Goal: Task Accomplishment & Management: Complete application form

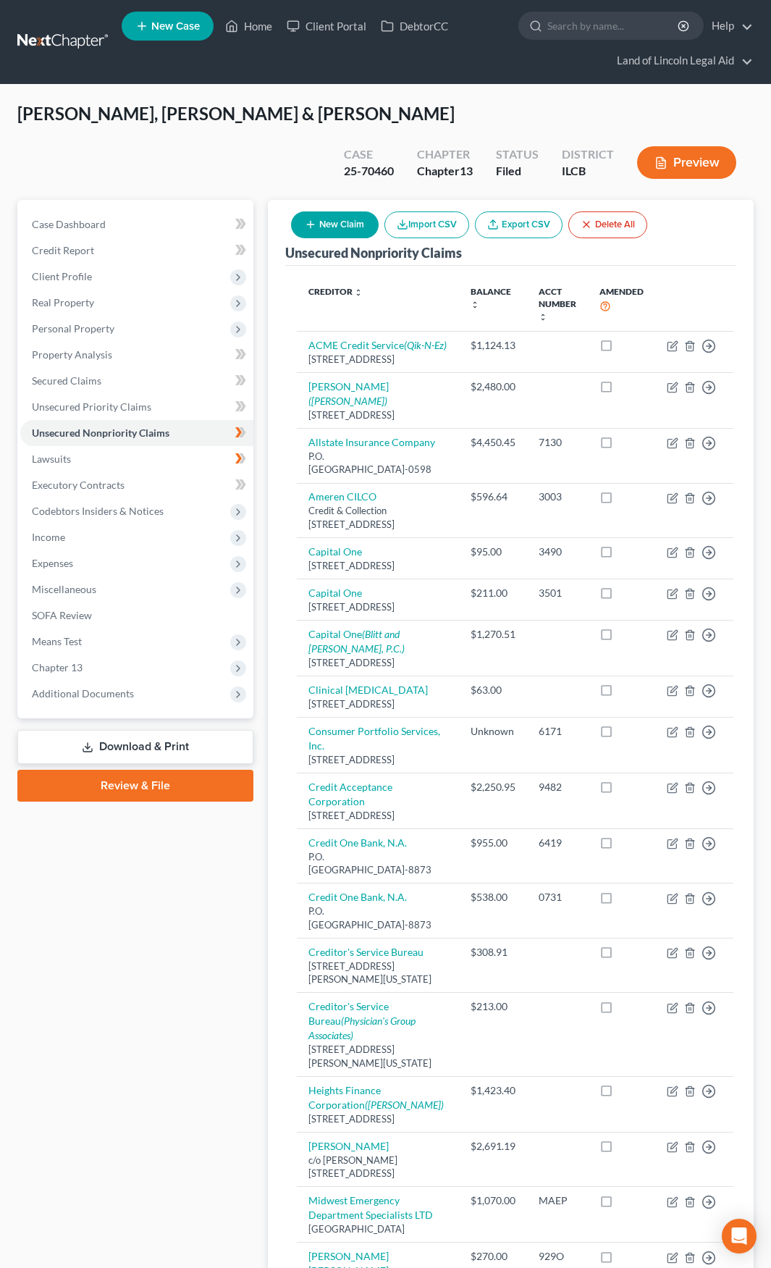
click at [74, 41] on link at bounding box center [63, 42] width 93 height 26
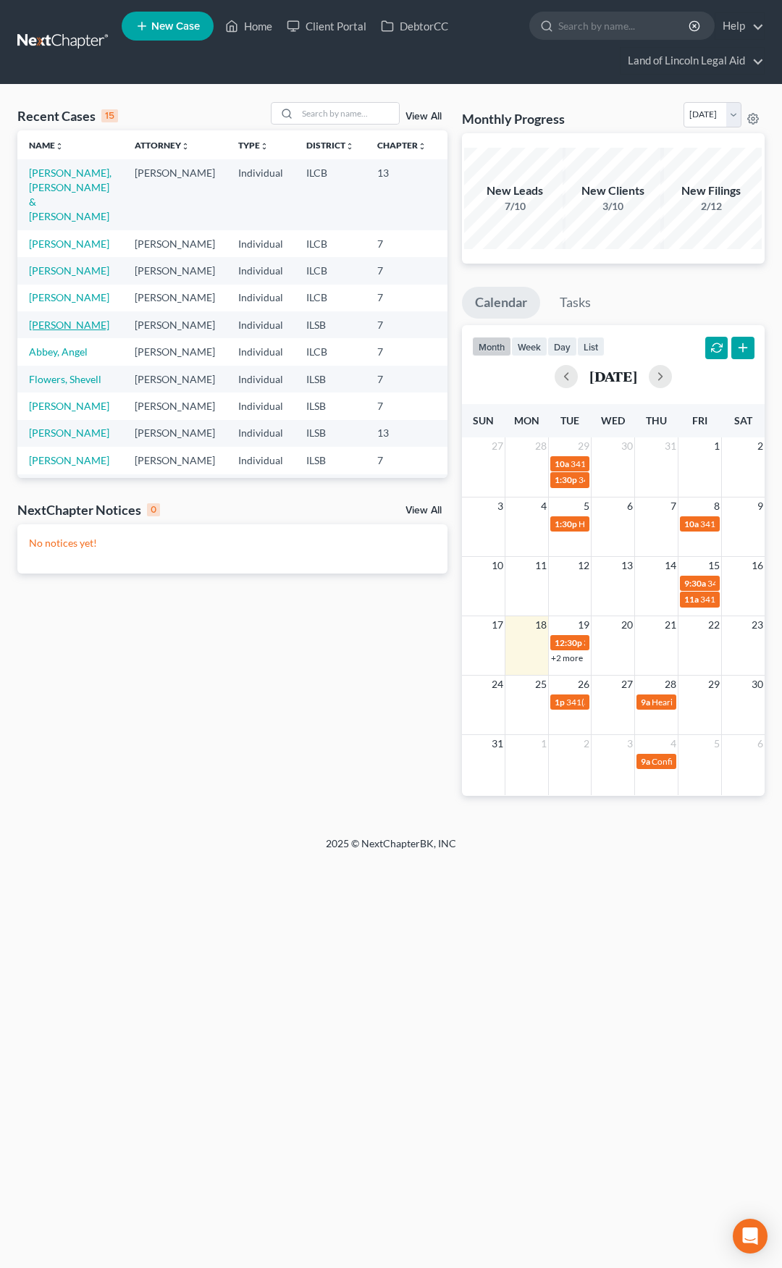
click at [43, 331] on link "[PERSON_NAME]" at bounding box center [69, 325] width 80 height 12
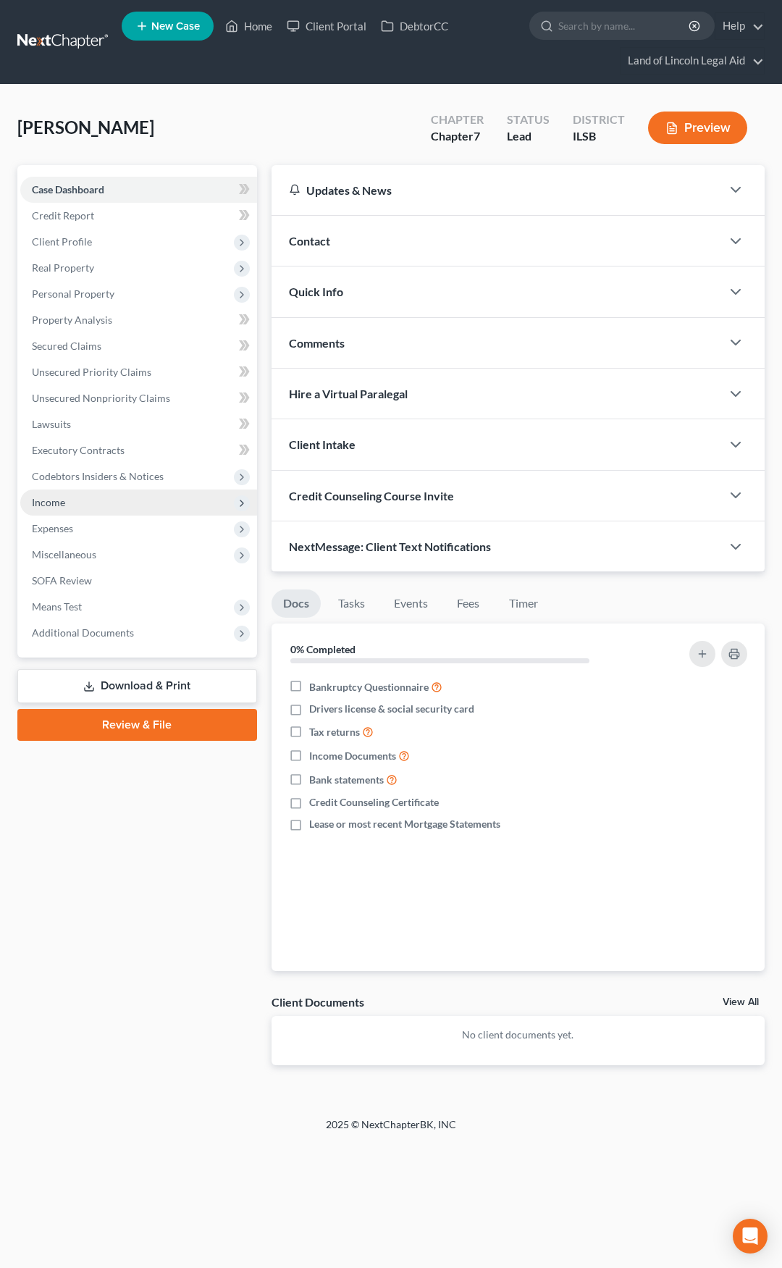
click at [179, 496] on span "Income" at bounding box center [138, 503] width 237 height 26
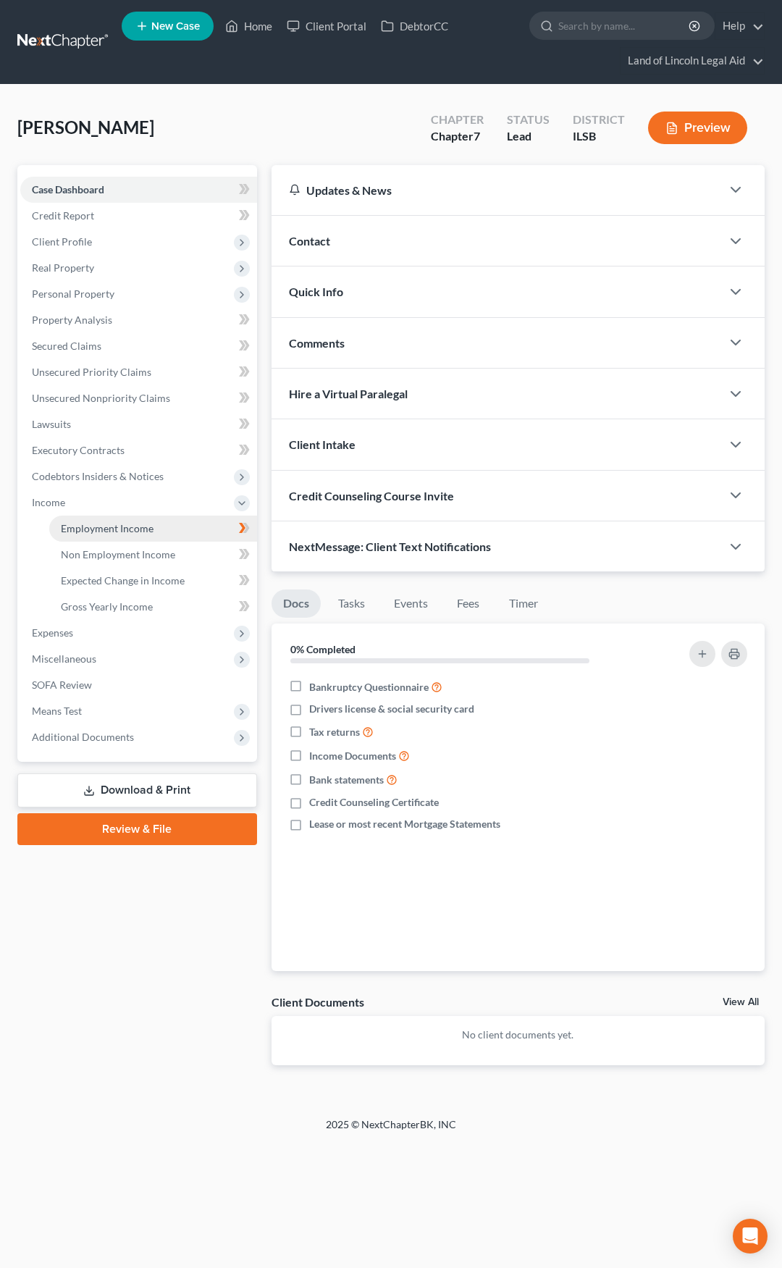
click at [183, 526] on link "Employment Income" at bounding box center [153, 529] width 208 height 26
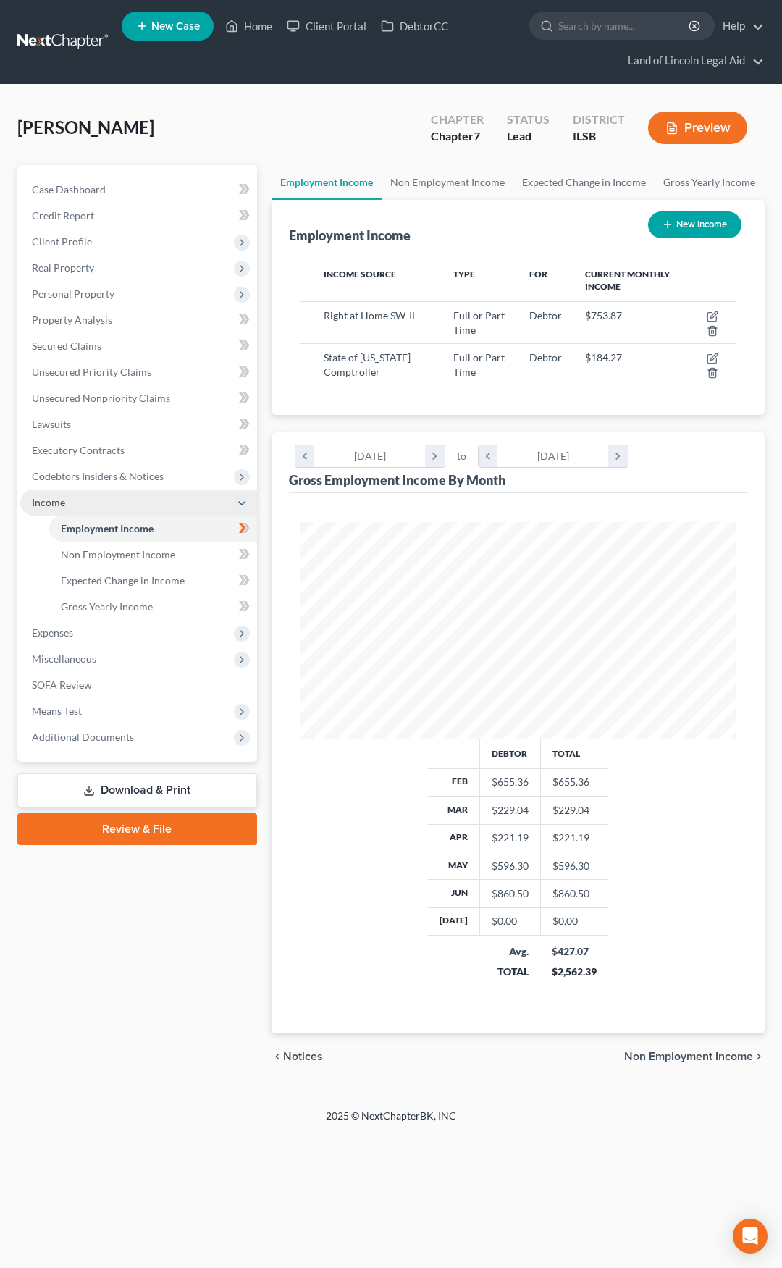
scroll to position [217, 465]
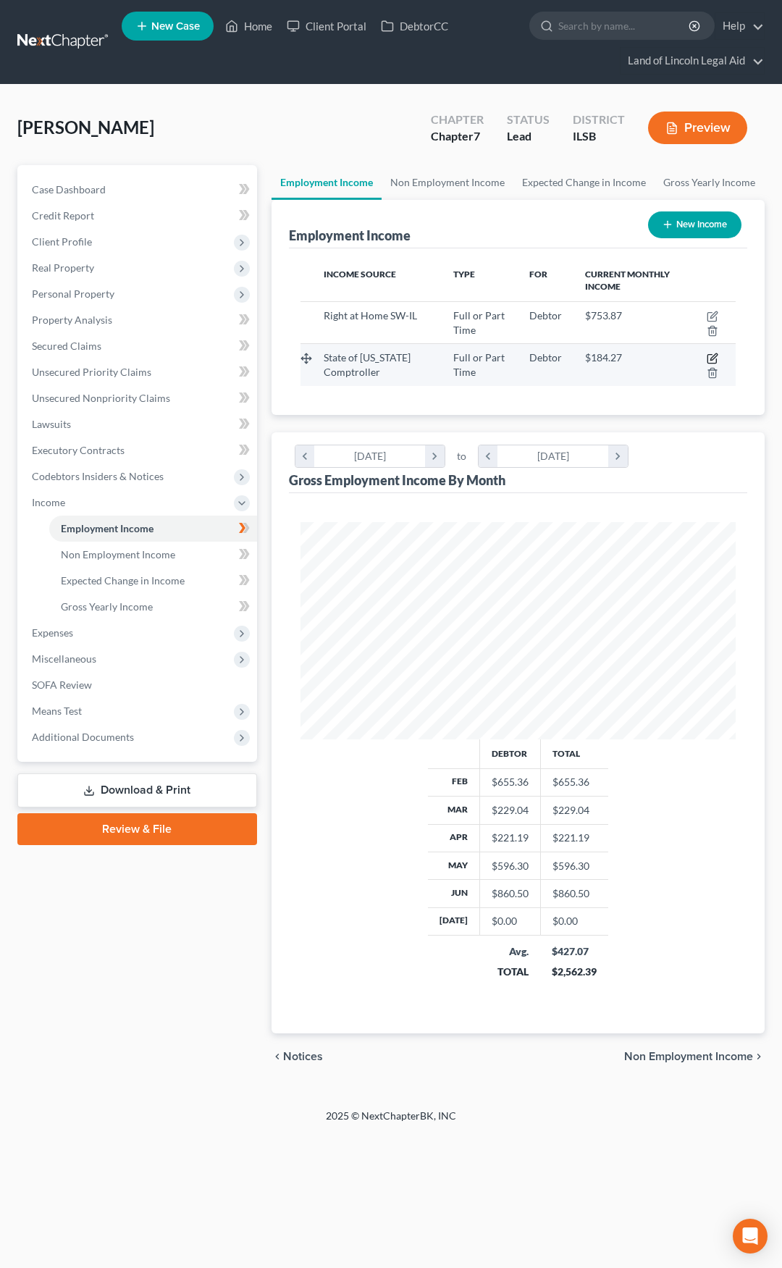
click at [712, 356] on icon "button" at bounding box center [713, 359] width 12 height 12
select select "0"
select select "14"
select select "1"
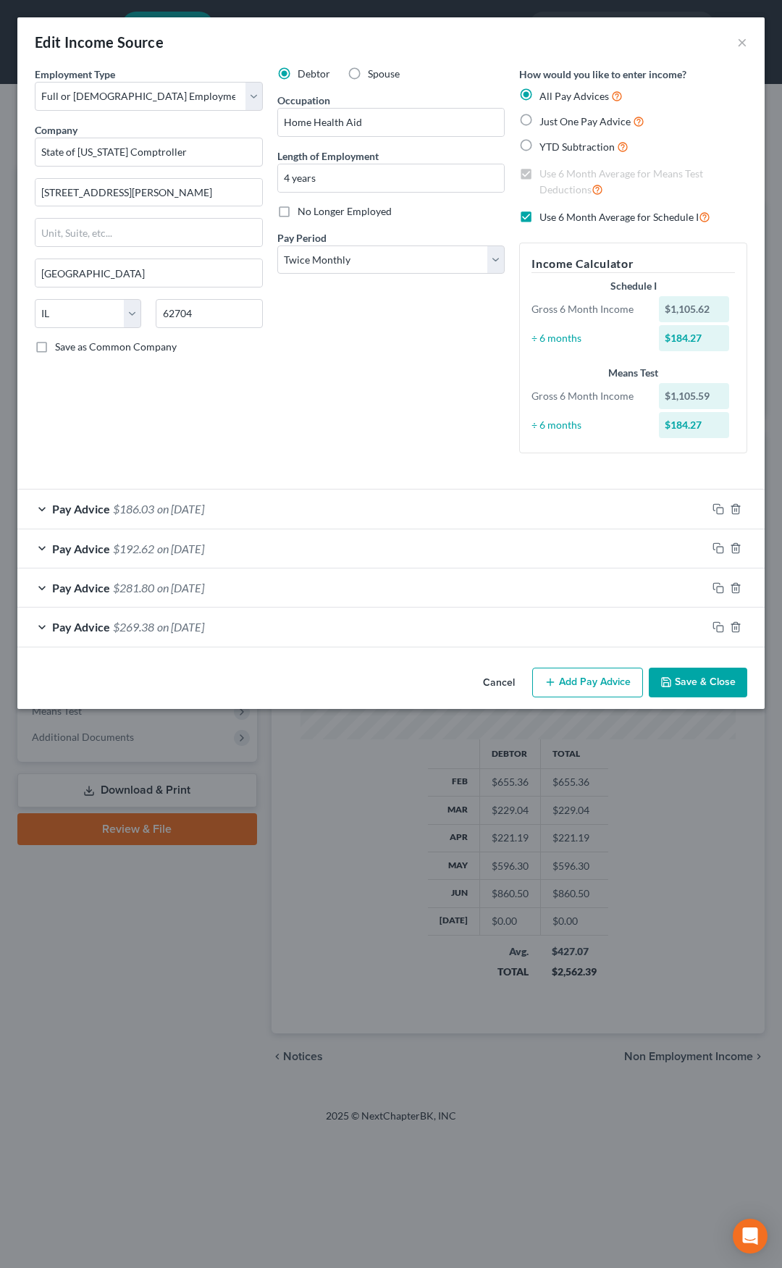
click at [572, 685] on button "Add Pay Advice" at bounding box center [587, 683] width 111 height 30
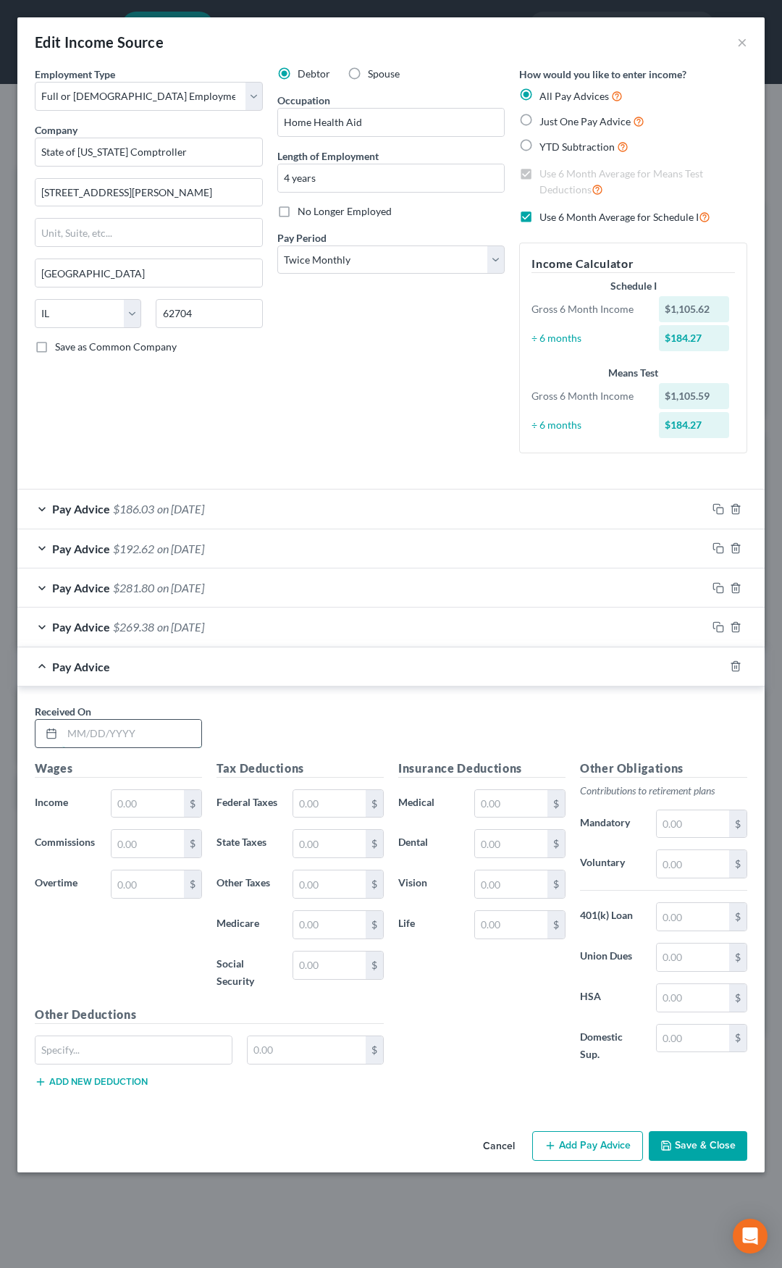
click at [112, 738] on input "text" at bounding box center [131, 734] width 139 height 28
type input "4/28/25"
type input "357.34"
type input "17.67"
type input "27.34"
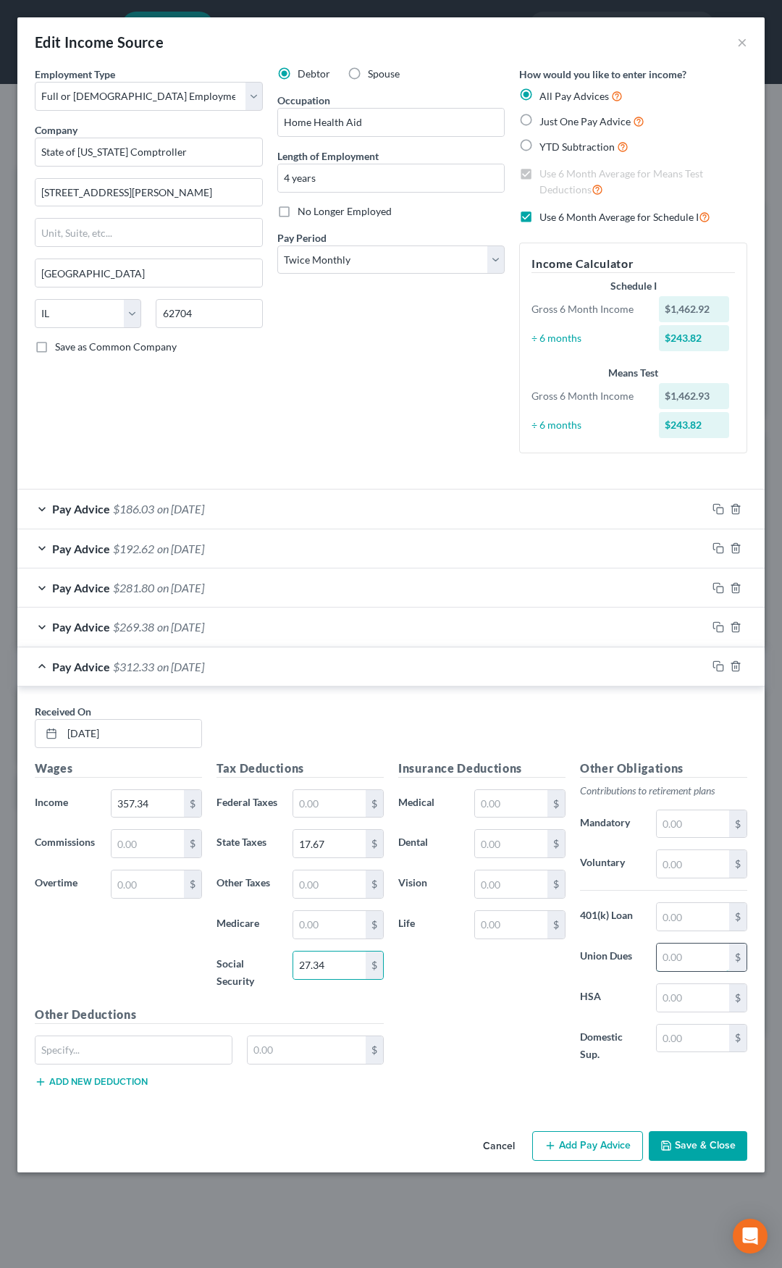
click at [665, 956] on input "text" at bounding box center [693, 958] width 72 height 28
type input "11.79"
click at [328, 671] on div "Pay Advice $300.54 on 04/28/2025" at bounding box center [361, 666] width 689 height 38
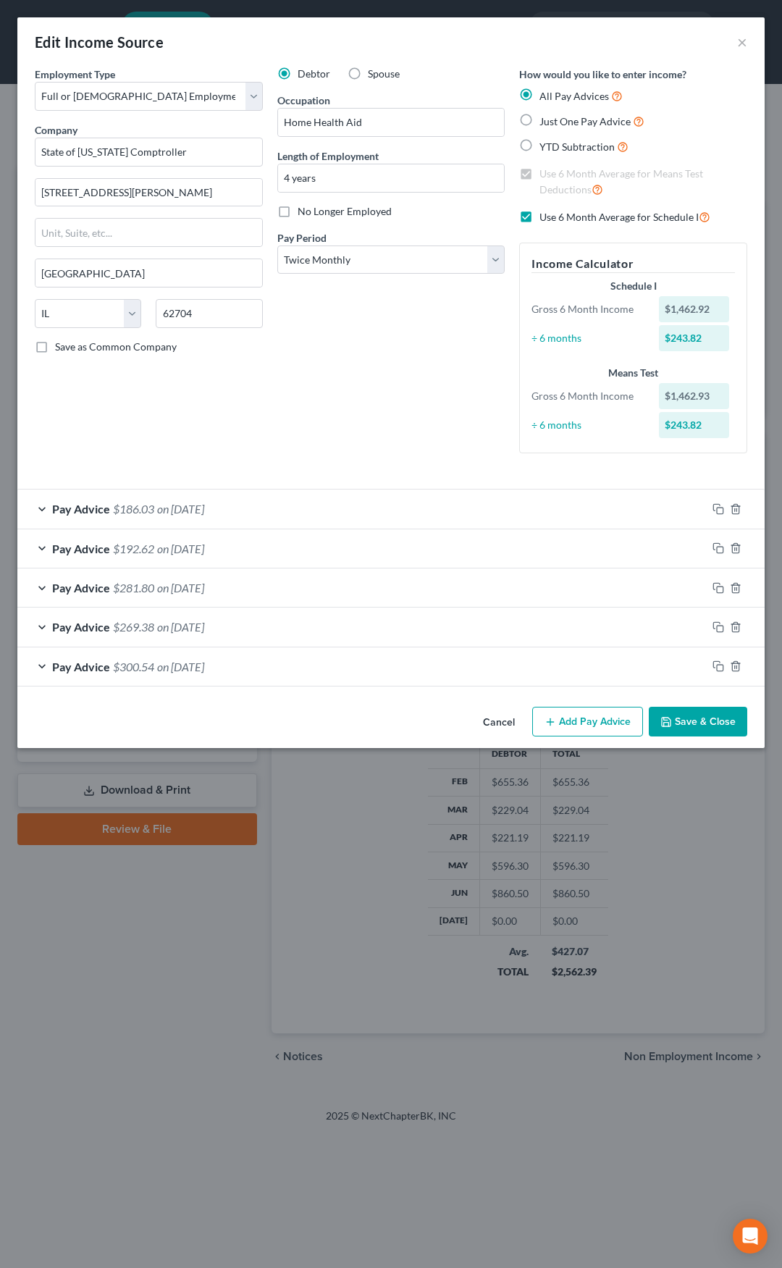
click at [568, 720] on button "Add Pay Advice" at bounding box center [587, 722] width 111 height 30
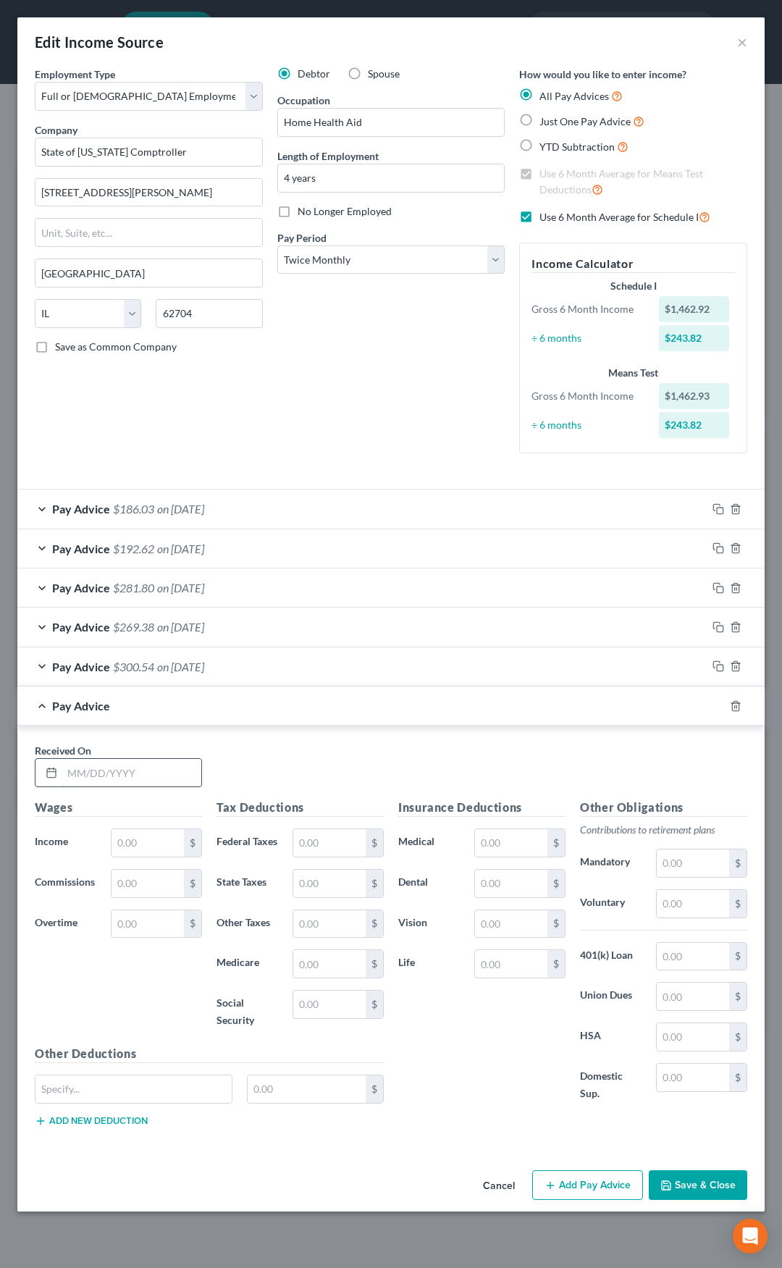
click at [120, 768] on input "text" at bounding box center [131, 773] width 139 height 28
type input "5/13/25"
type input "299.67"
type input "14.85"
type input "22.93"
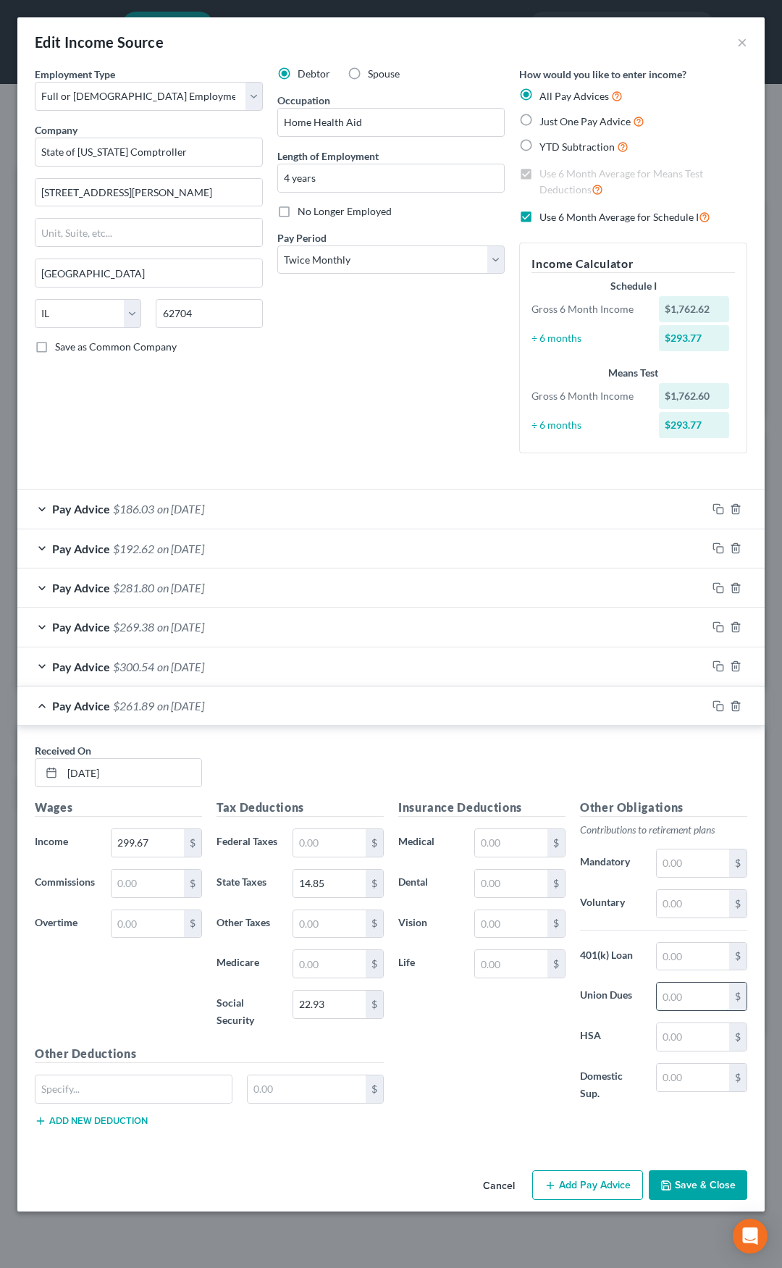
click at [673, 998] on input "text" at bounding box center [693, 997] width 72 height 28
type input "9.89"
click at [267, 704] on div "Pay Advice $252.00 on 05/13/2025" at bounding box center [361, 706] width 689 height 38
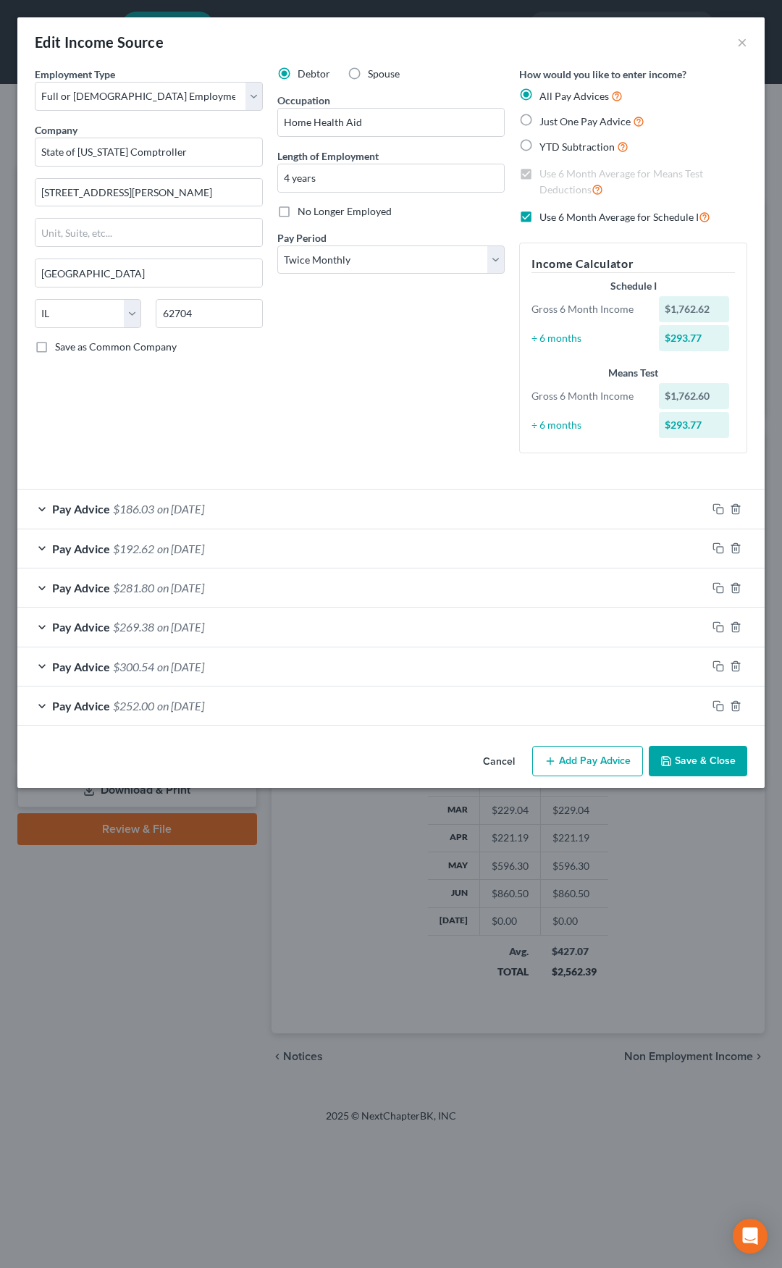
click at [588, 757] on button "Add Pay Advice" at bounding box center [587, 761] width 111 height 30
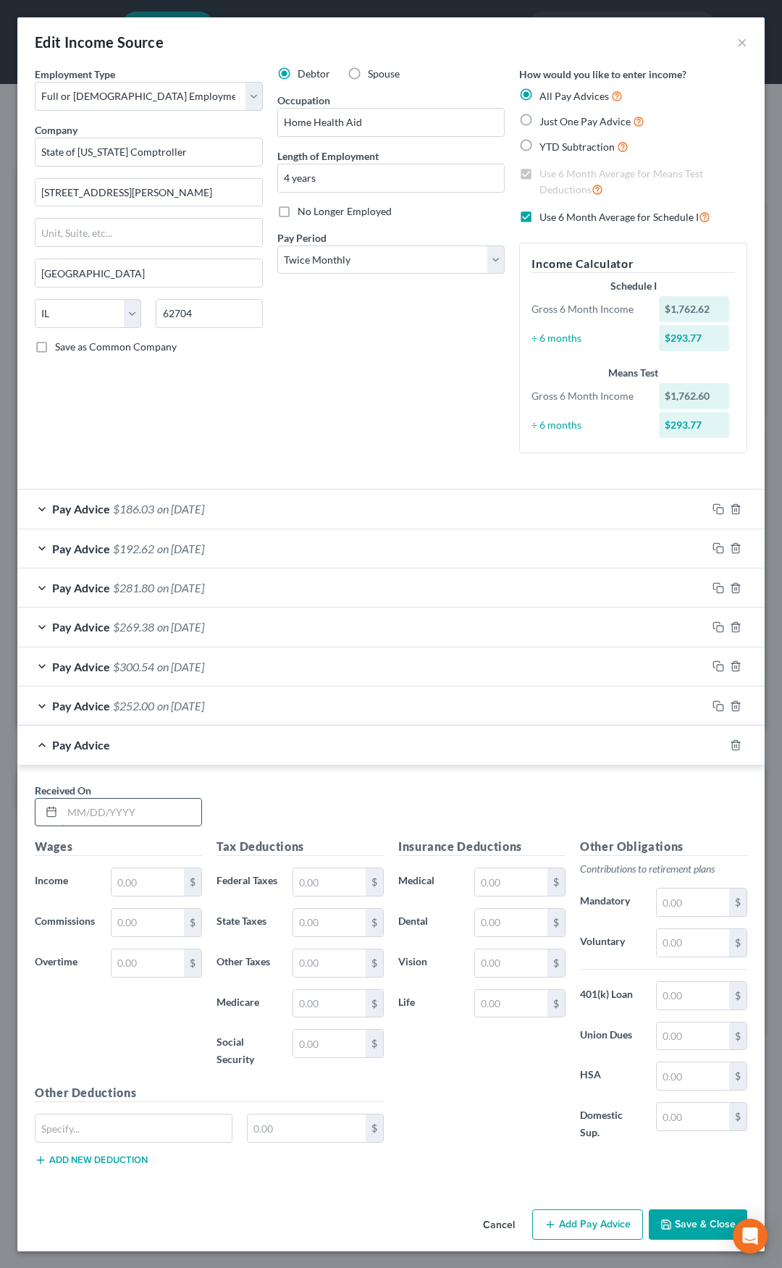
click at [168, 805] on input "text" at bounding box center [131, 813] width 139 height 28
type input "5/28/25"
type input "304.23"
type input "15.05"
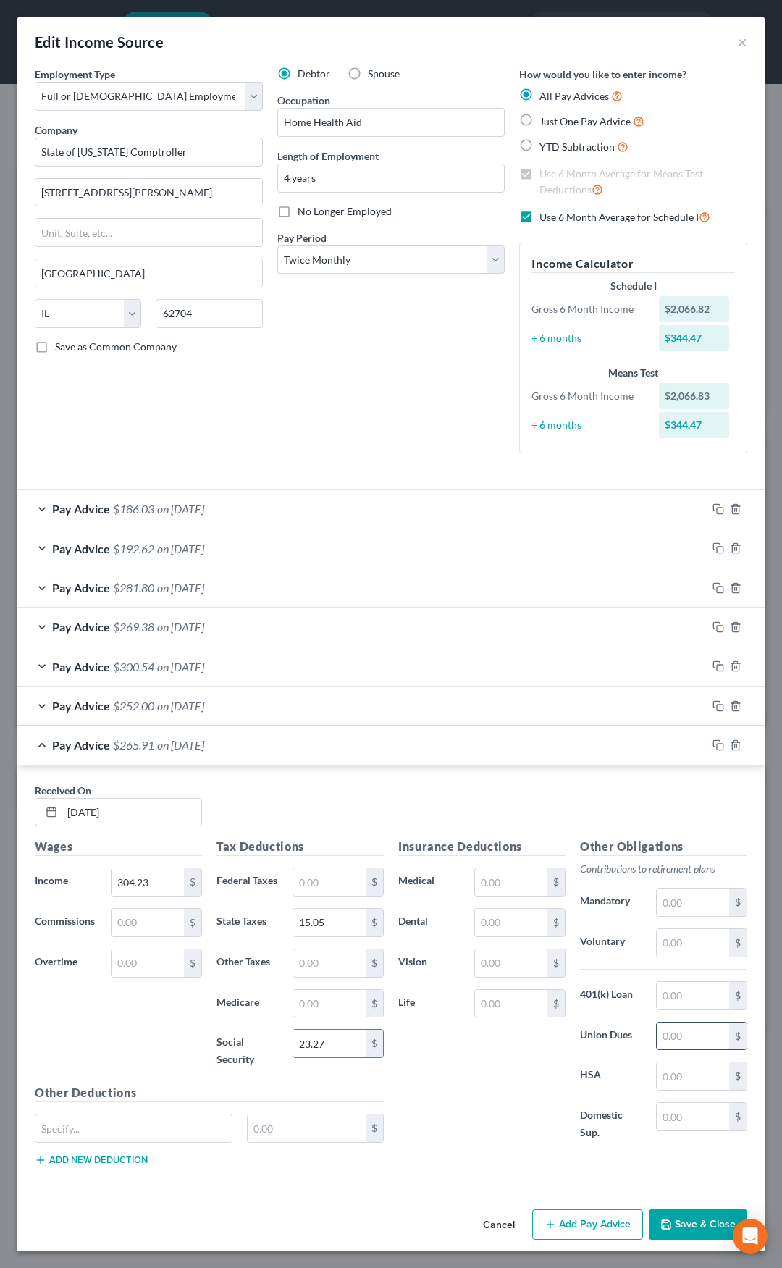
type input "23.27"
click at [661, 1037] on input "text" at bounding box center [693, 1037] width 72 height 28
type input "10.04"
click at [242, 756] on div "Pay Advice $255.87 on 05/28/2025" at bounding box center [361, 745] width 689 height 38
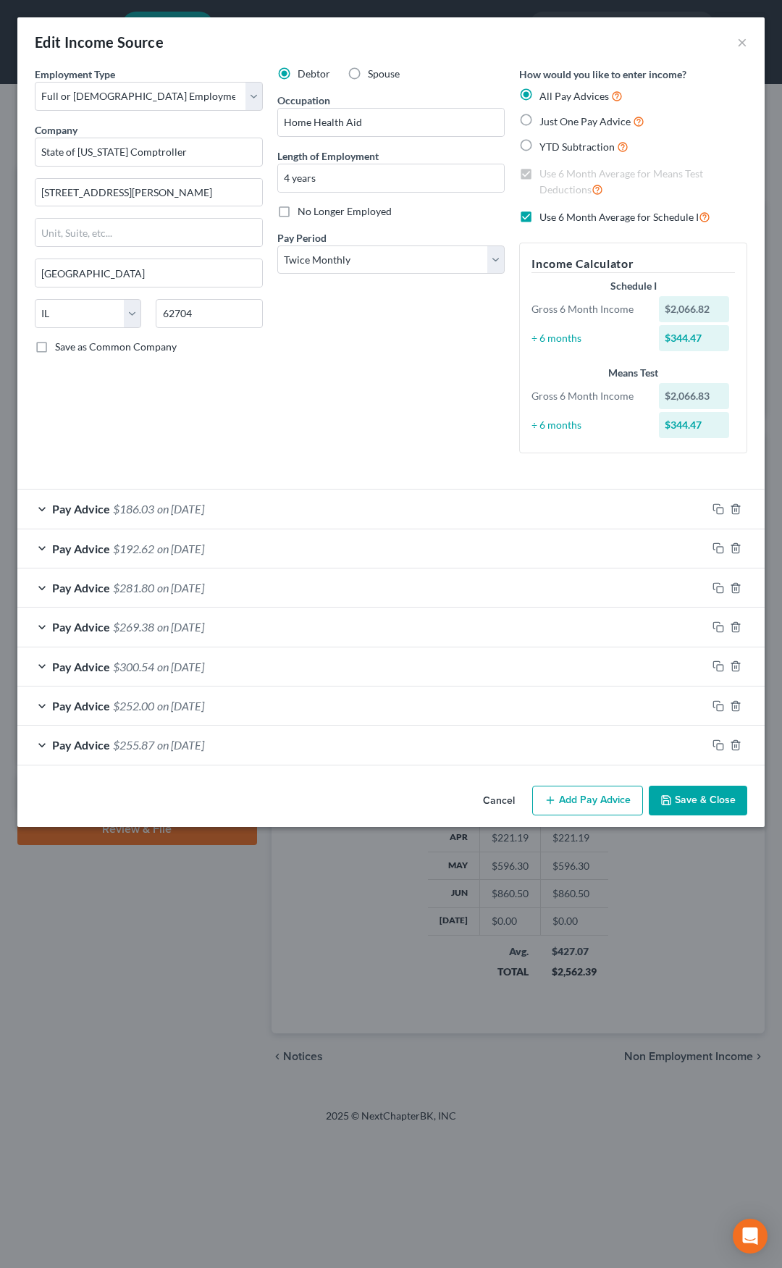
click at [576, 809] on button "Add Pay Advice" at bounding box center [587, 801] width 111 height 30
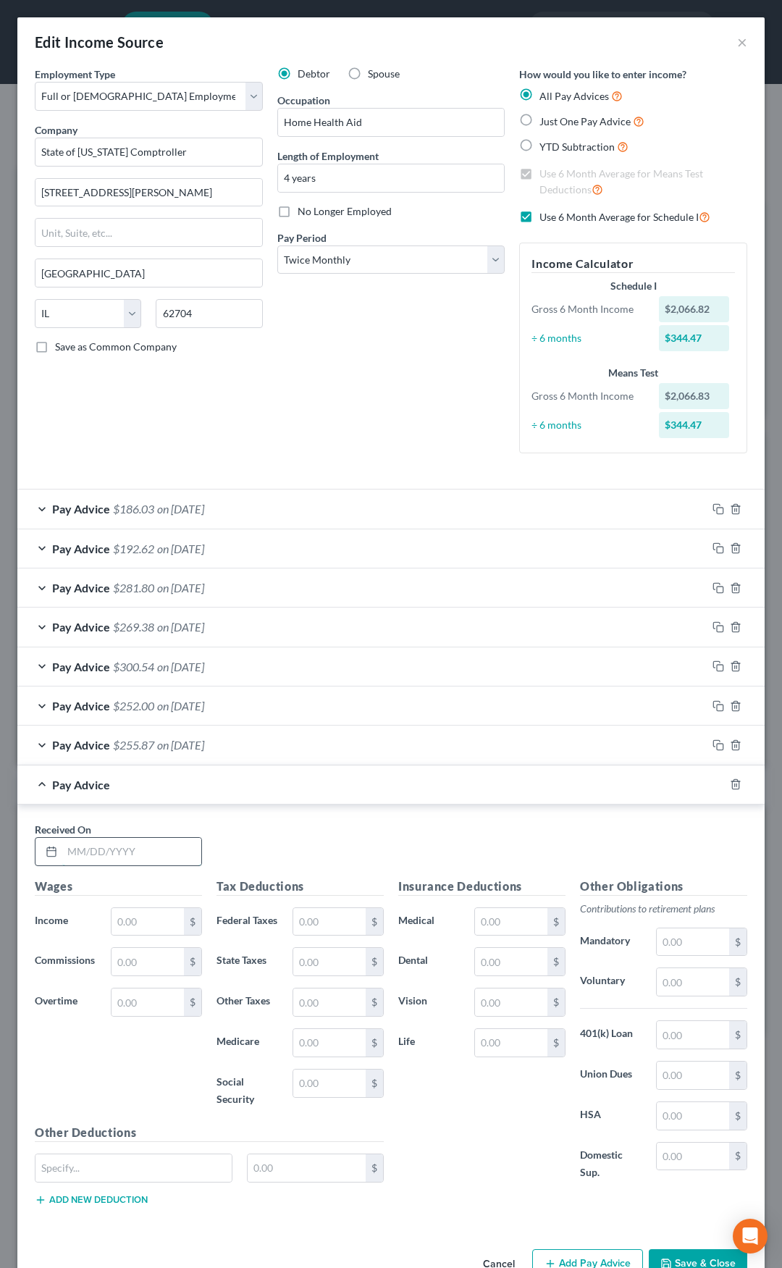
click at [134, 852] on input "text" at bounding box center [131, 852] width 139 height 28
type input "6/13/25"
type input "200.2"
type input "9.90"
type input "15.31"
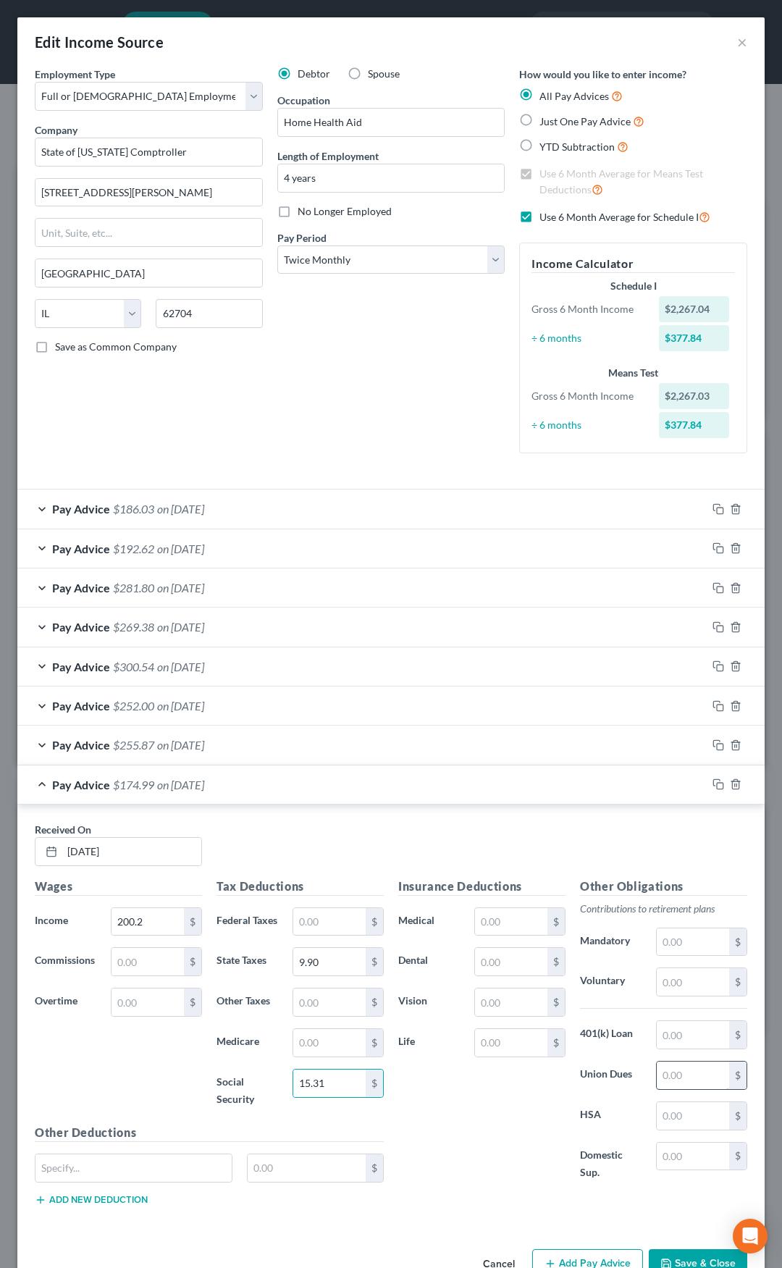
click at [683, 1069] on input "text" at bounding box center [693, 1076] width 72 height 28
type input "6.61"
click at [268, 787] on div "Pay Advice $168.38 on 06/13/2025" at bounding box center [361, 784] width 689 height 38
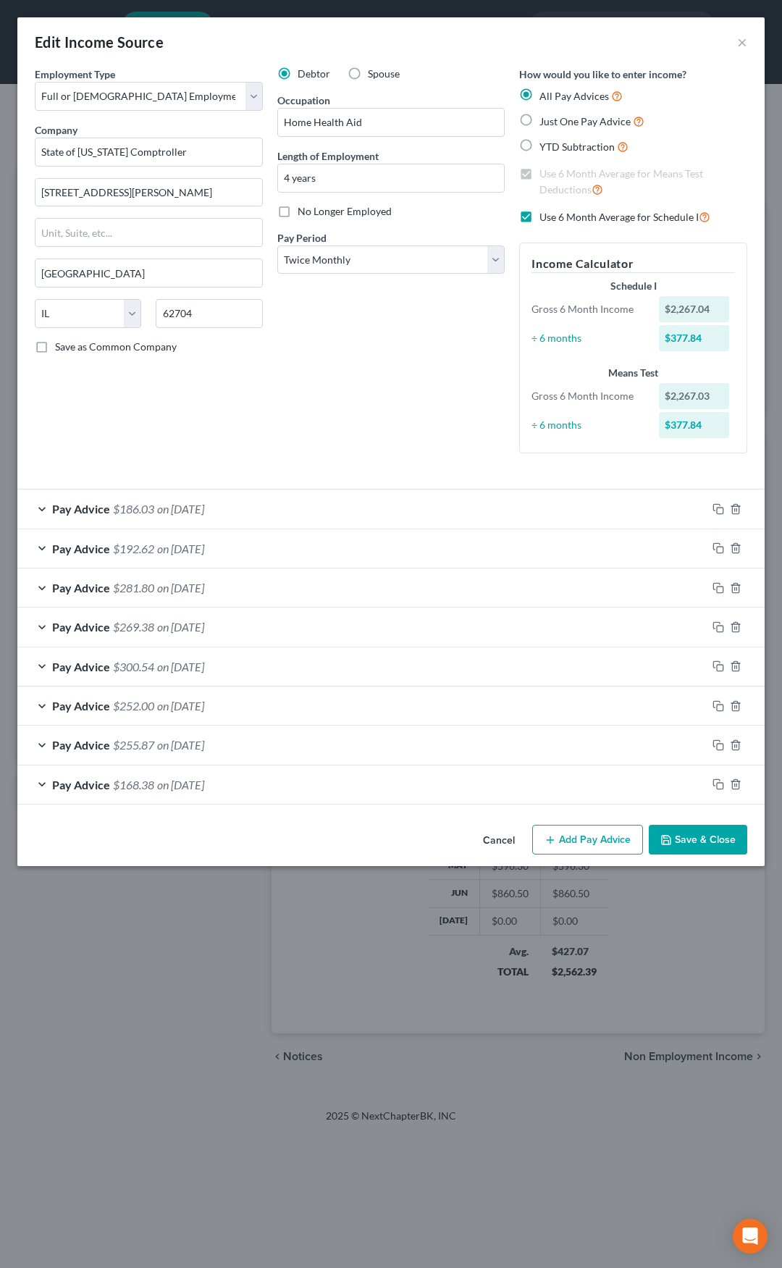
click at [591, 837] on button "Add Pay Advice" at bounding box center [587, 840] width 111 height 30
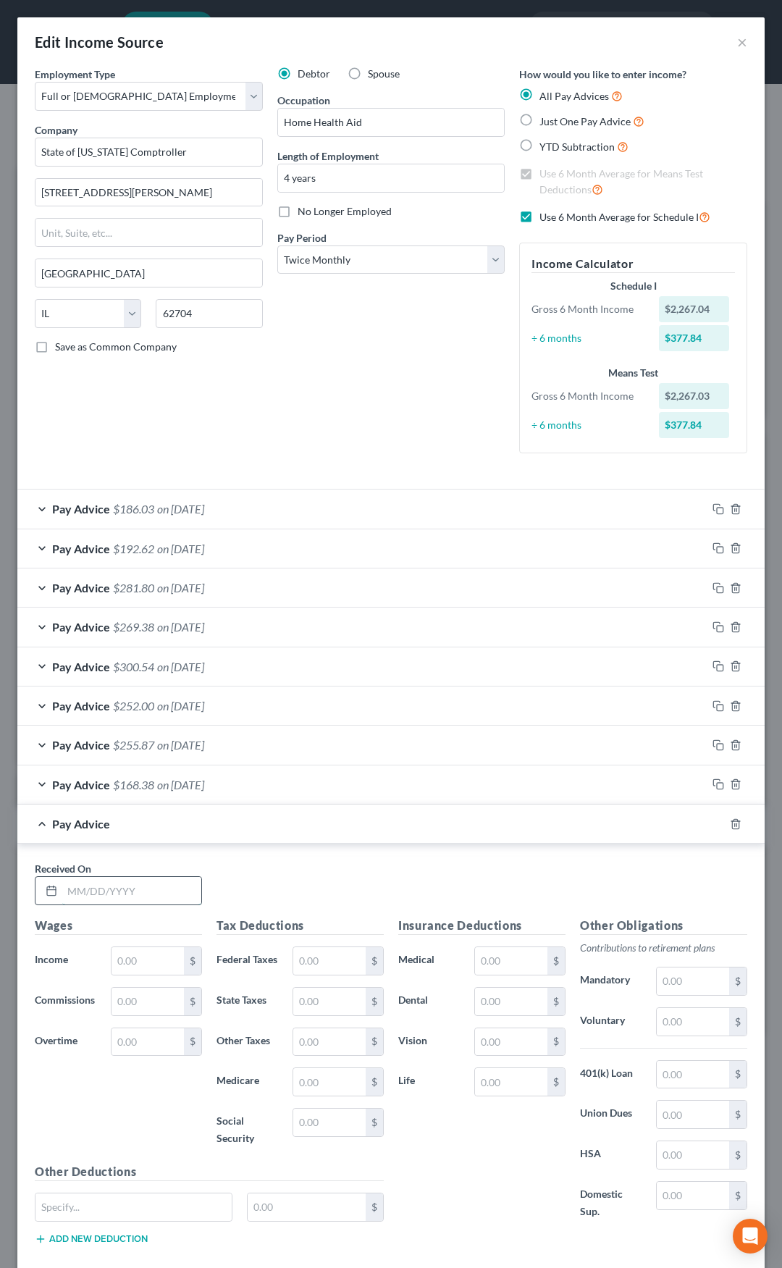
click at [159, 887] on input "text" at bounding box center [131, 891] width 139 height 28
type input "6/27/15"
type input "312.62"
type input "15.49"
type input "23.91"
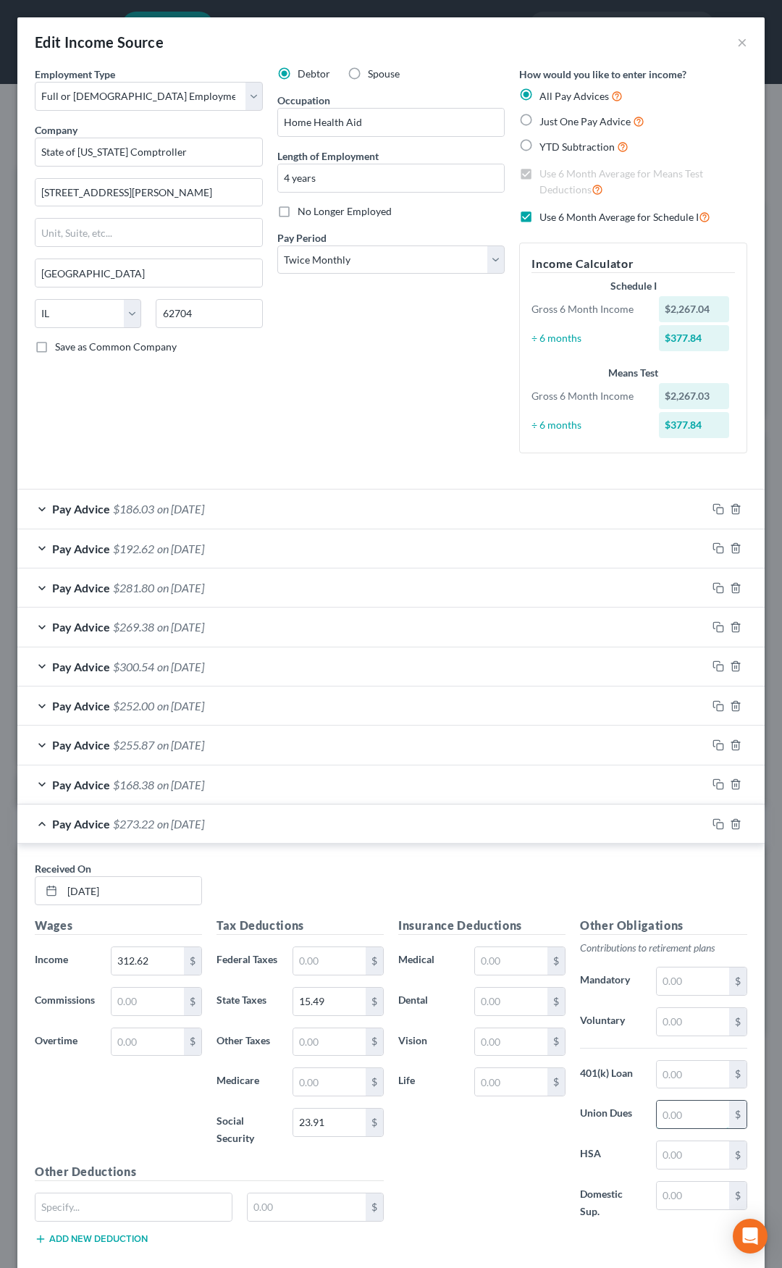
click at [657, 1118] on input "text" at bounding box center [693, 1115] width 72 height 28
type input "10.32"
click at [404, 824] on div "Pay Advice $262.90 on 06/27/2015" at bounding box center [361, 824] width 689 height 38
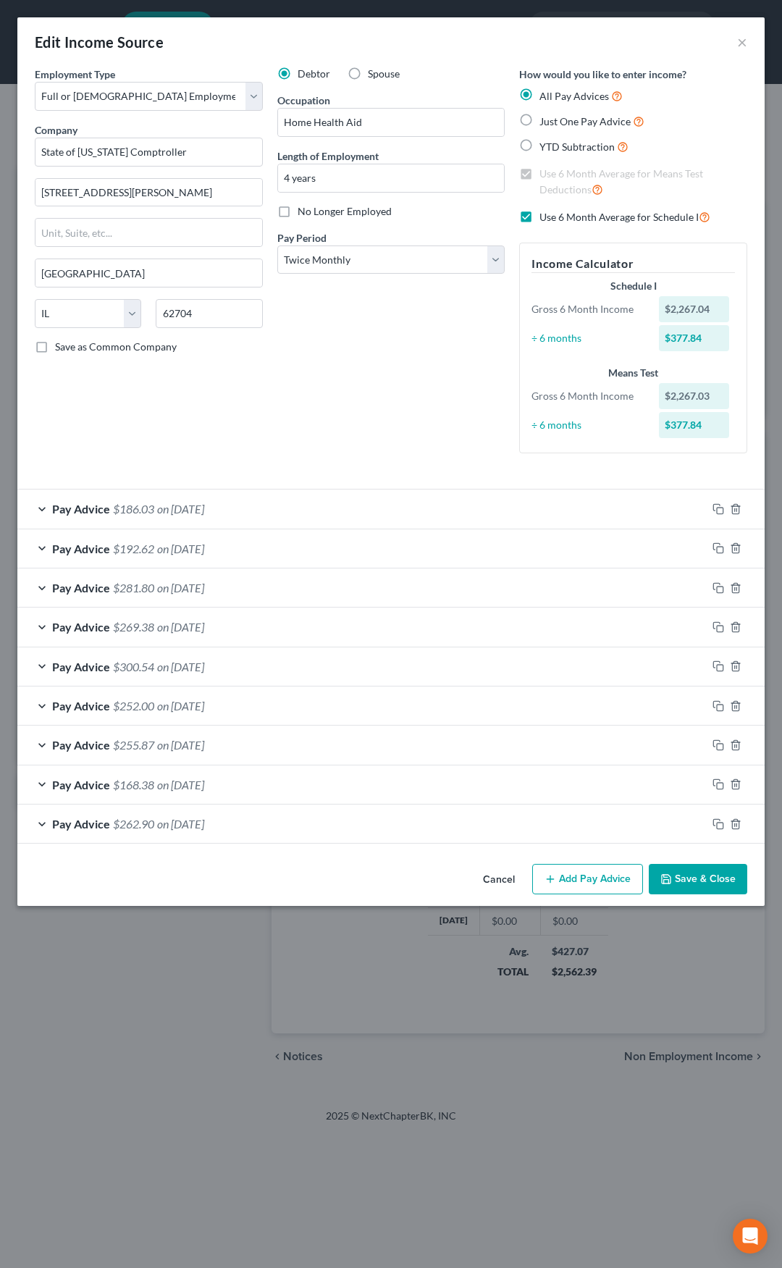
click at [695, 879] on button "Save & Close" at bounding box center [698, 879] width 98 height 30
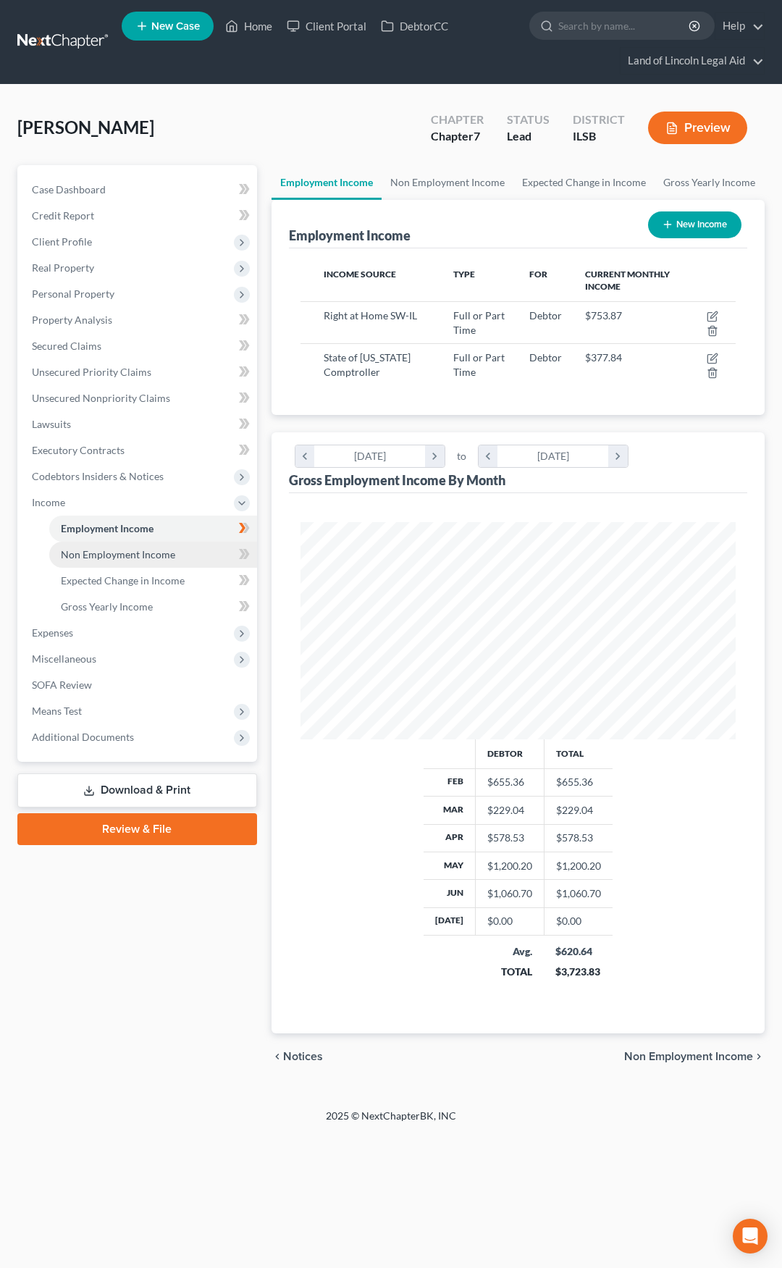
click at [192, 552] on link "Non Employment Income" at bounding box center [153, 555] width 208 height 26
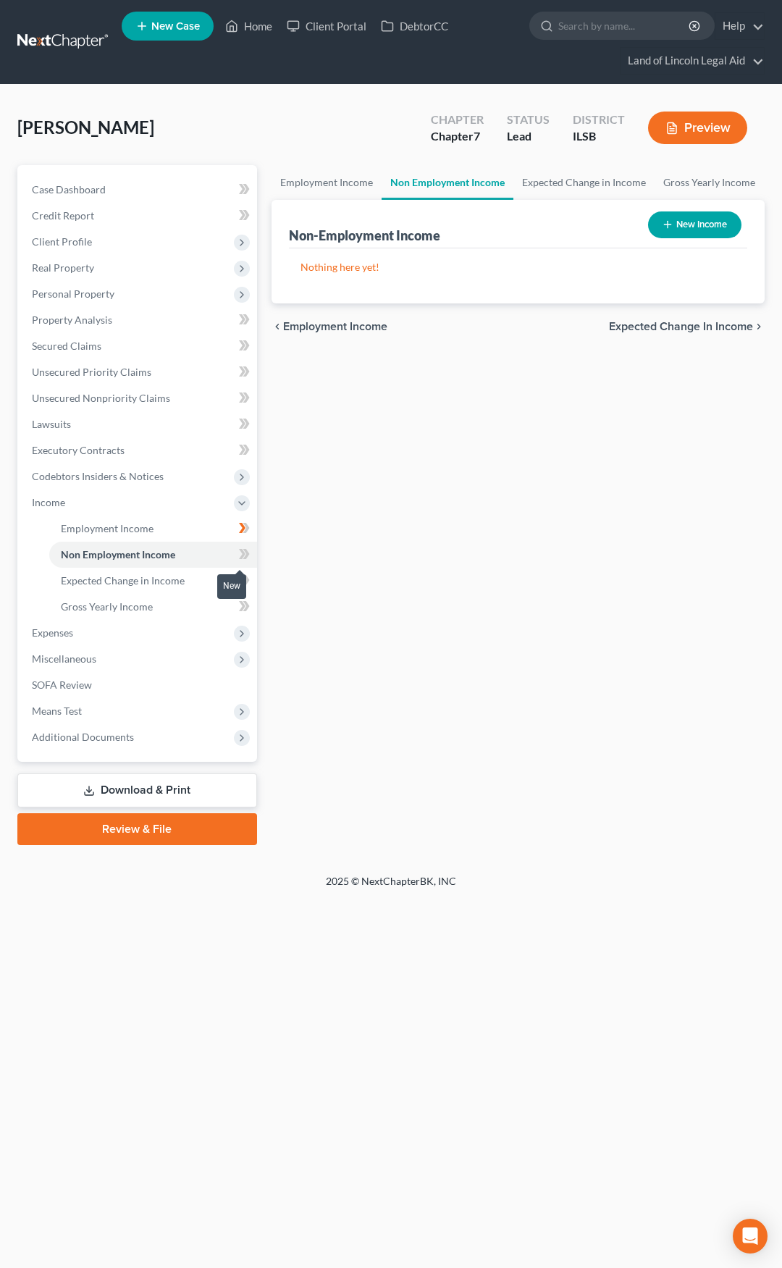
click at [249, 554] on icon at bounding box center [246, 554] width 7 height 10
click at [681, 230] on button "New Income" at bounding box center [694, 224] width 93 height 27
select select "0"
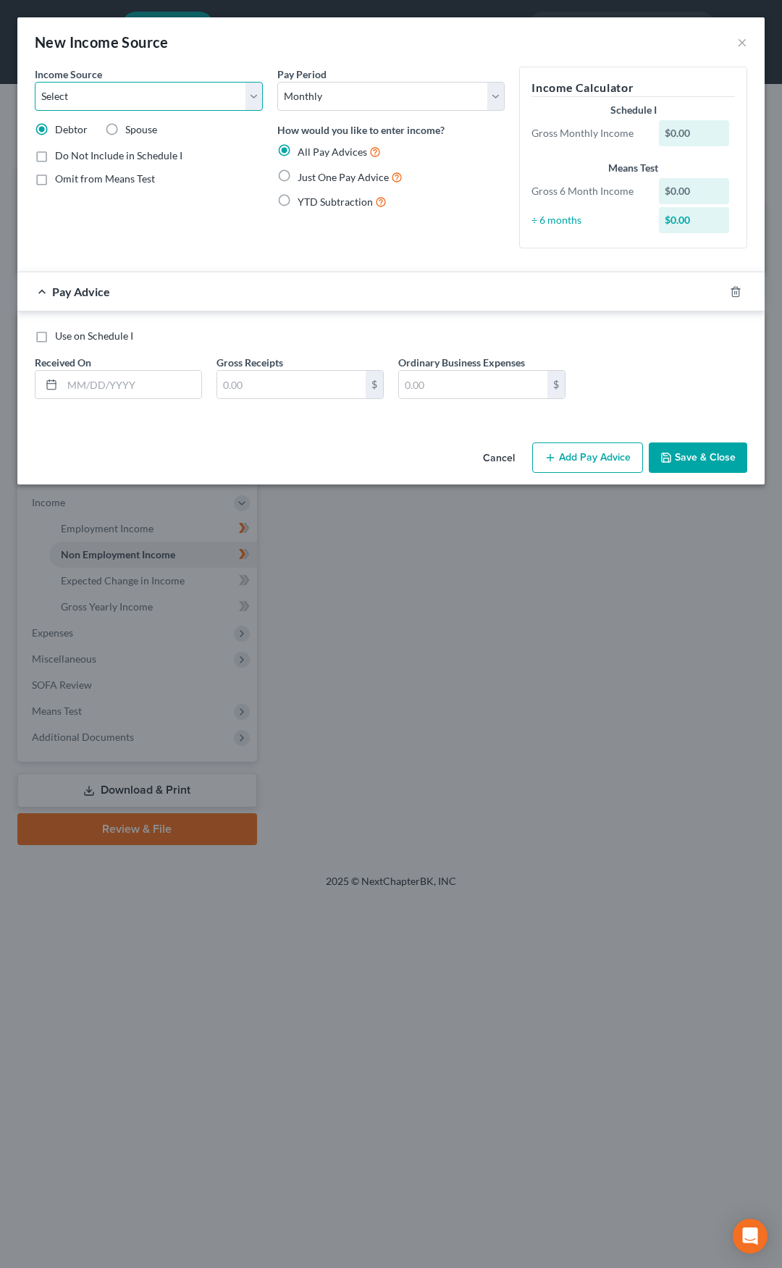
click at [155, 98] on select "Select Unemployment Disability (from employer) Pension Retirement Social Securi…" at bounding box center [149, 96] width 228 height 29
select select "5"
click at [35, 82] on select "Select Unemployment Disability (from employer) Pension Retirement Social Securi…" at bounding box center [149, 96] width 228 height 29
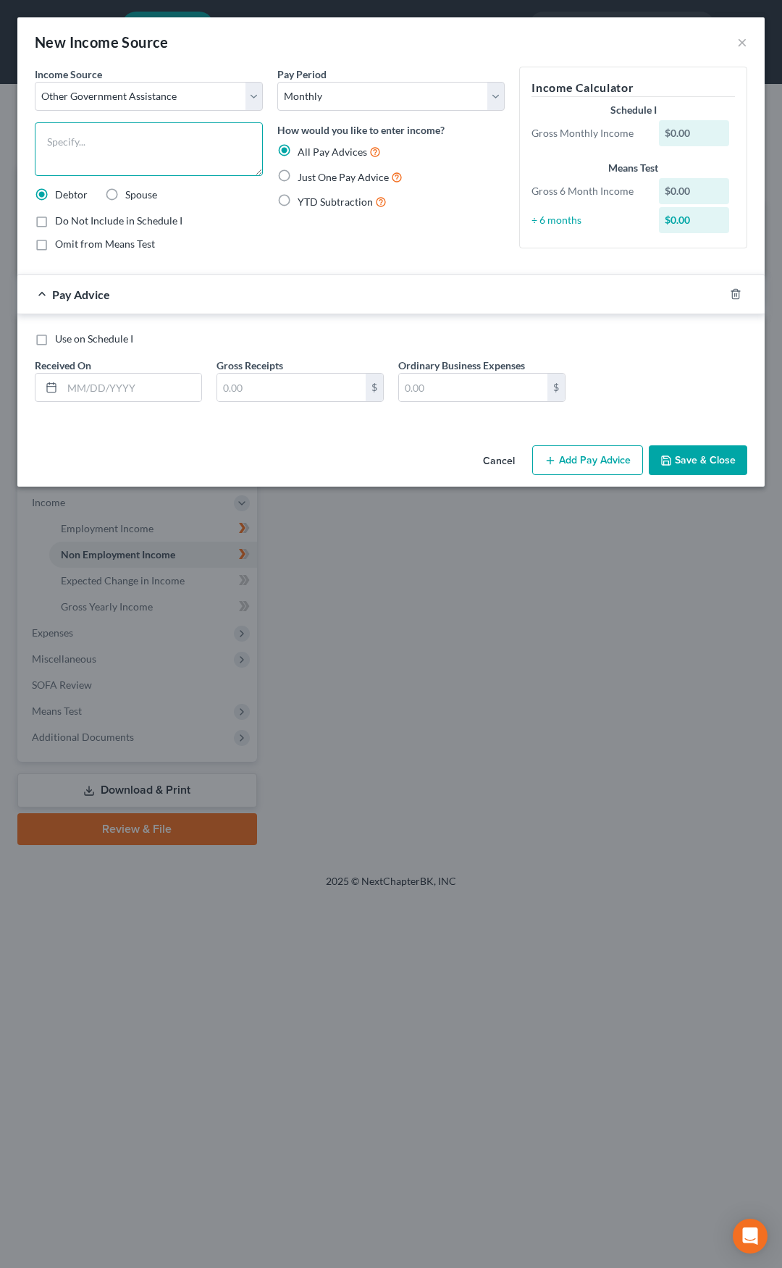
click at [109, 145] on textarea at bounding box center [149, 149] width 228 height 54
type textarea "SNAP Benefits"
click at [298, 178] on label "Just One Pay Advice" at bounding box center [350, 177] width 105 height 17
click at [303, 178] on input "Just One Pay Advice" at bounding box center [307, 173] width 9 height 9
radio input "true"
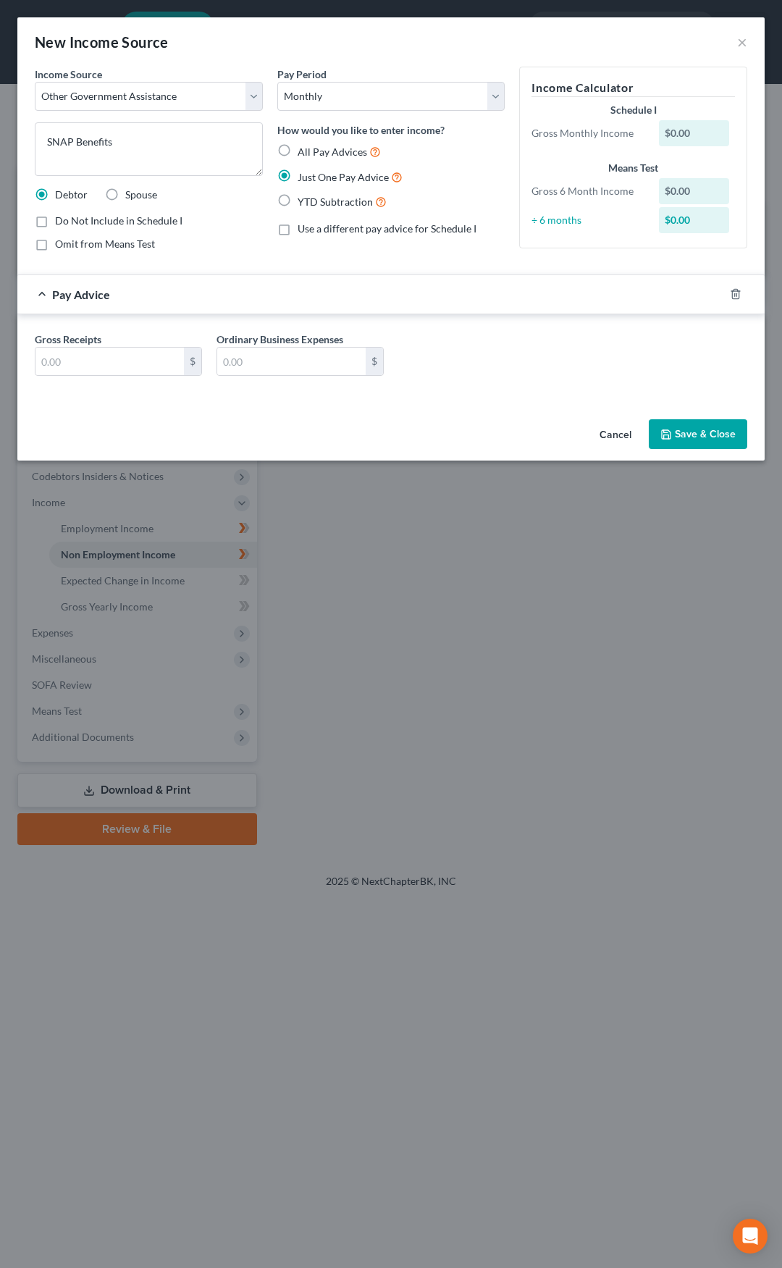
click at [55, 243] on label "Omit from Means Test" at bounding box center [105, 244] width 100 height 14
click at [61, 243] on input "Omit from Means Test" at bounding box center [65, 241] width 9 height 9
checkbox input "true"
click at [88, 351] on input "text" at bounding box center [109, 362] width 148 height 28
type input "500"
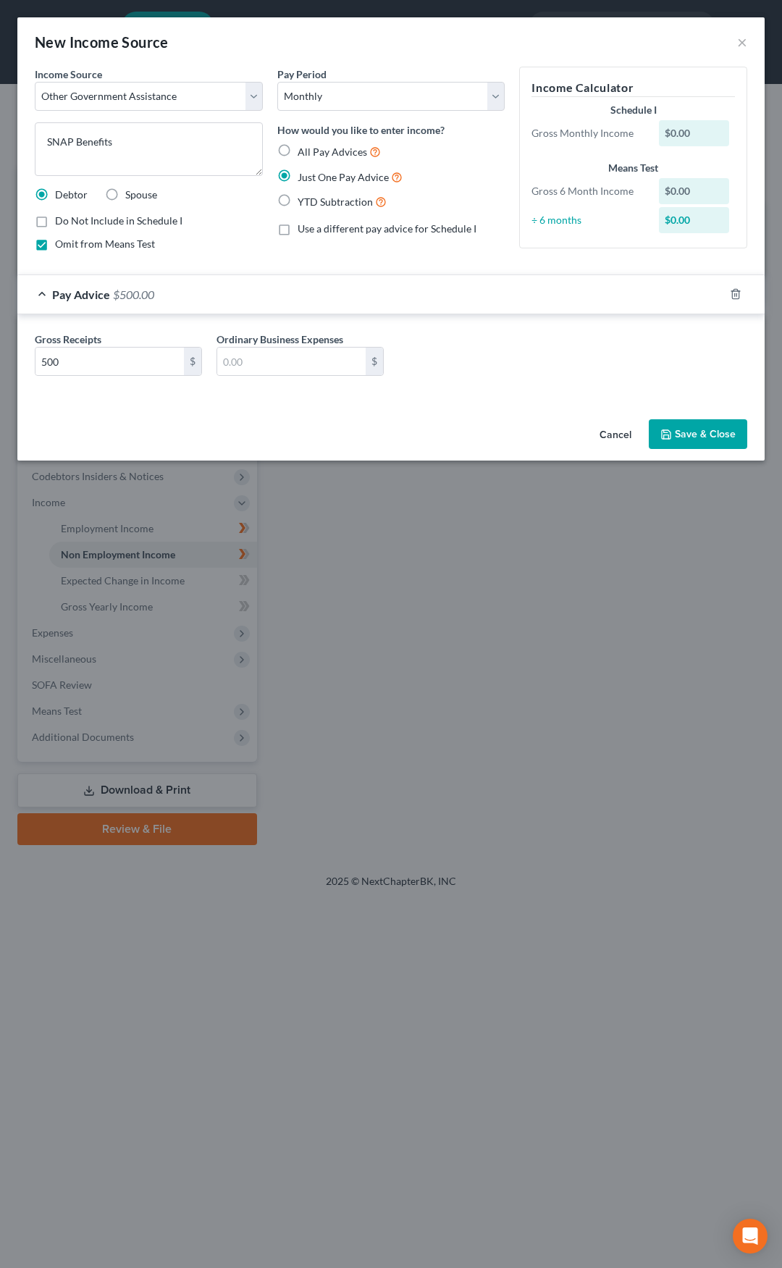
click at [697, 443] on button "Save & Close" at bounding box center [698, 434] width 98 height 30
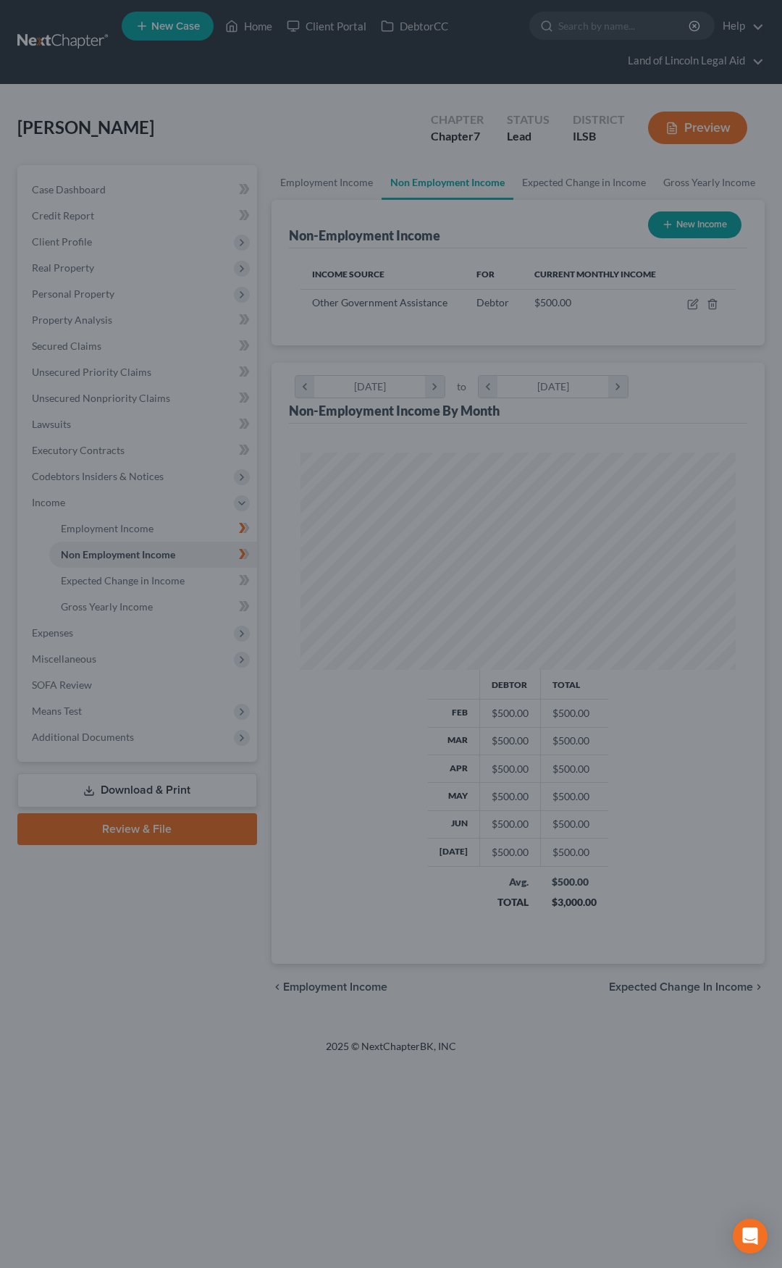
scroll to position [217, 465]
